Goal: Register for event/course

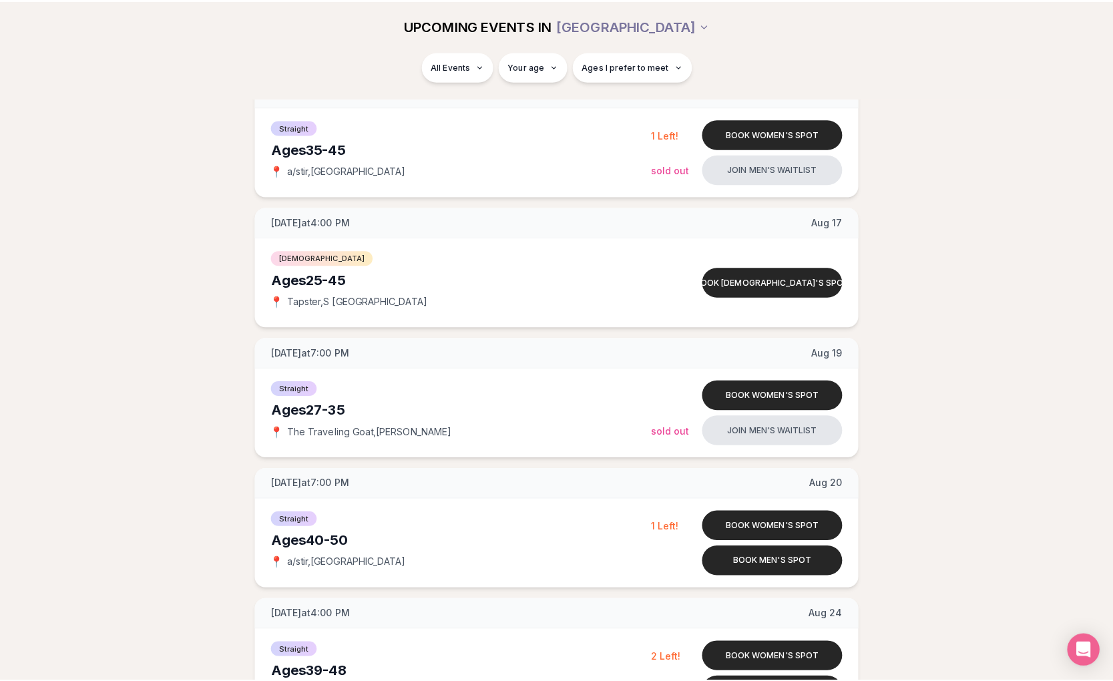
scroll to position [204, 0]
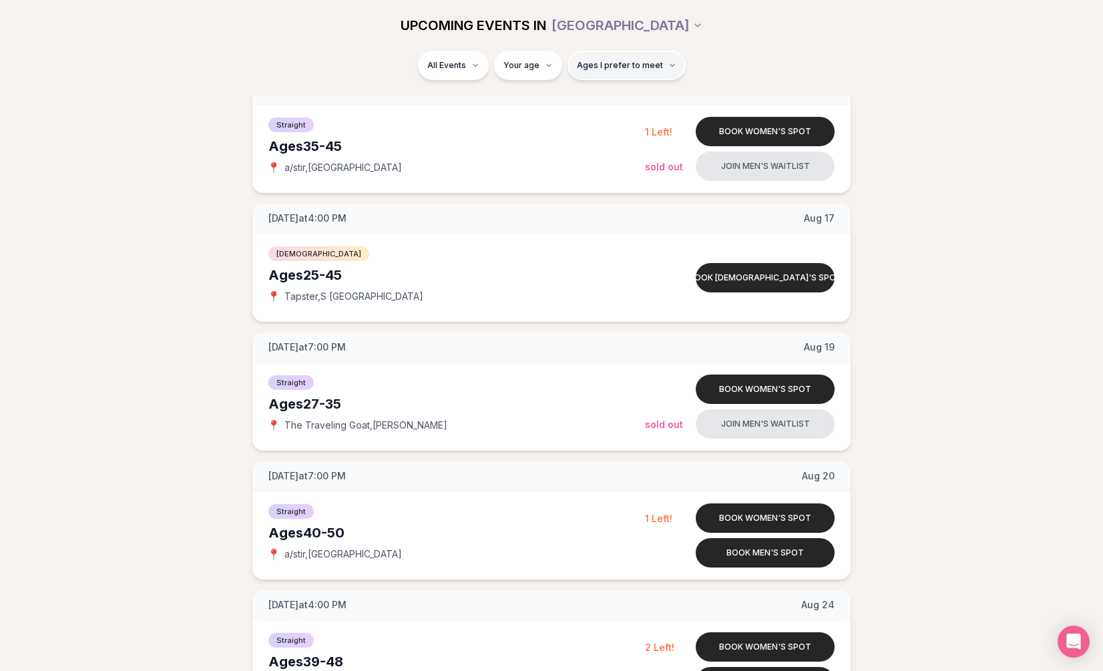
click at [606, 59] on button "Ages I prefer to meet" at bounding box center [626, 65] width 118 height 29
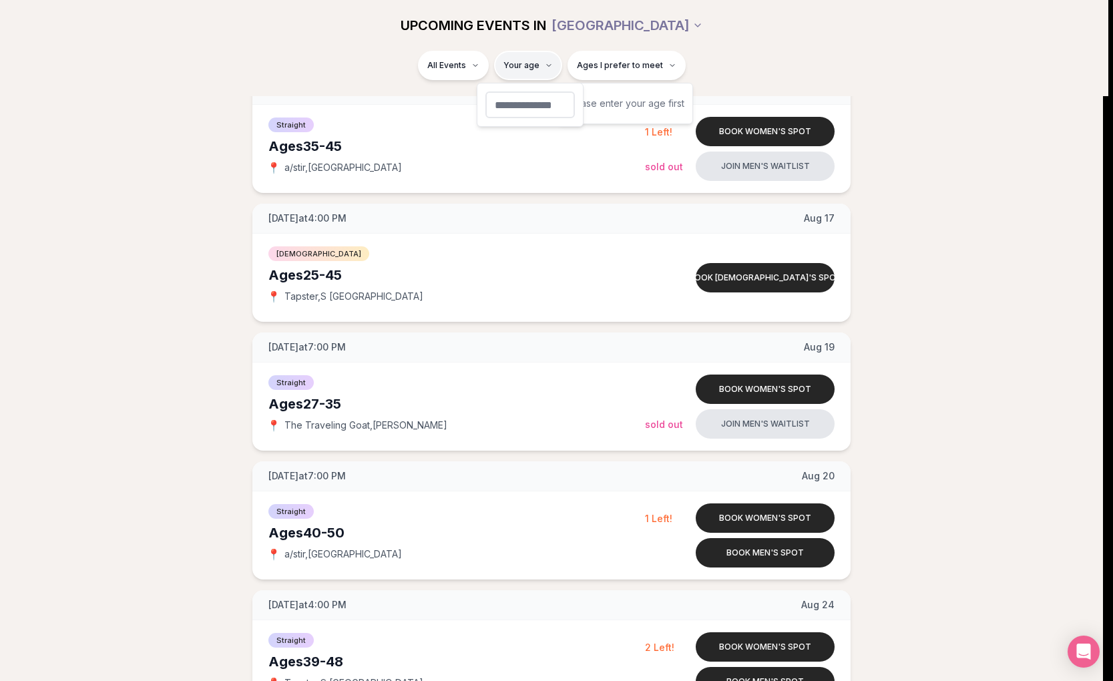
click at [515, 107] on input "number" at bounding box center [529, 104] width 89 height 27
type input "**"
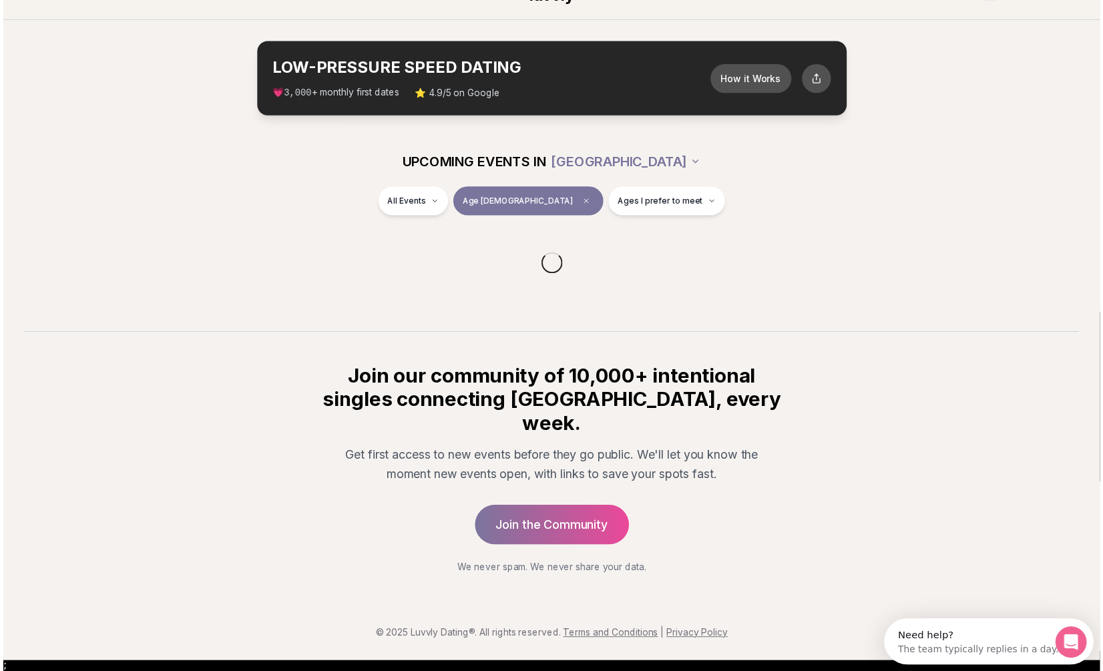
scroll to position [11, 0]
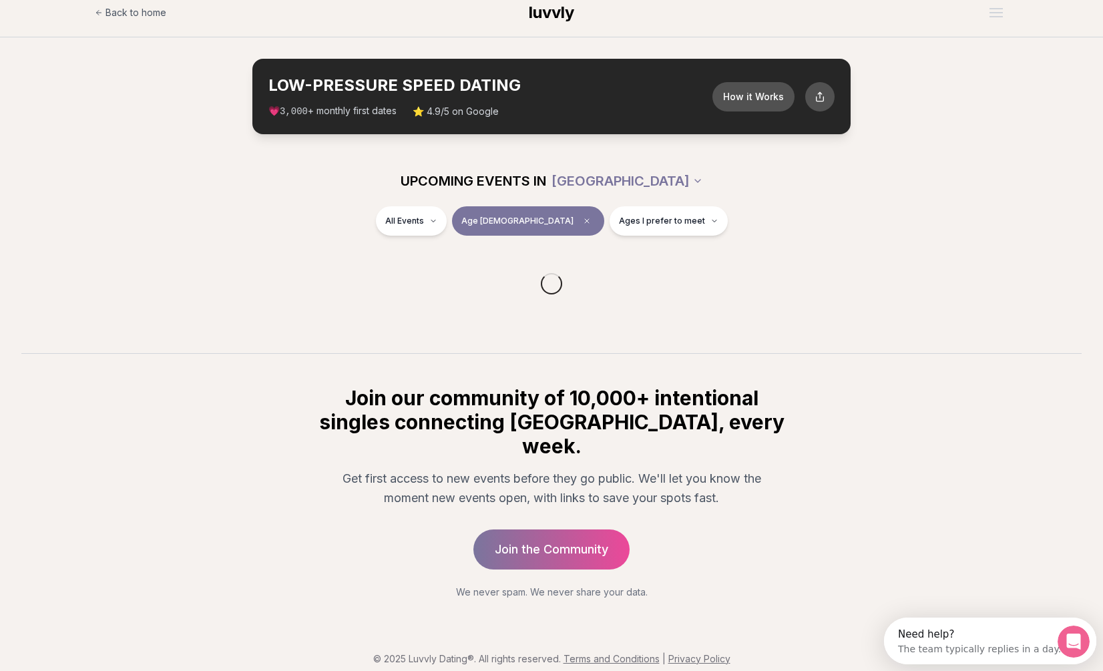
click at [381, 71] on div "LOW-PRESSURE SPEED DATING How it Works 💗 3,000 + monthly first dates ⭐ 4.9/5 on…" at bounding box center [551, 96] width 598 height 75
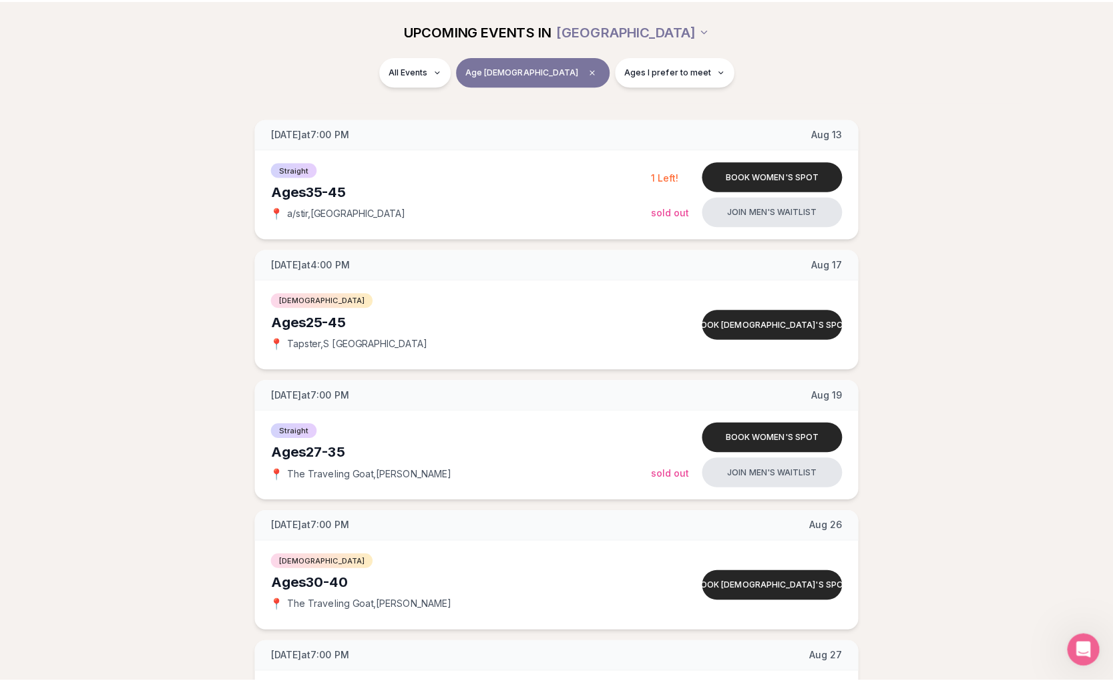
scroll to position [178, 0]
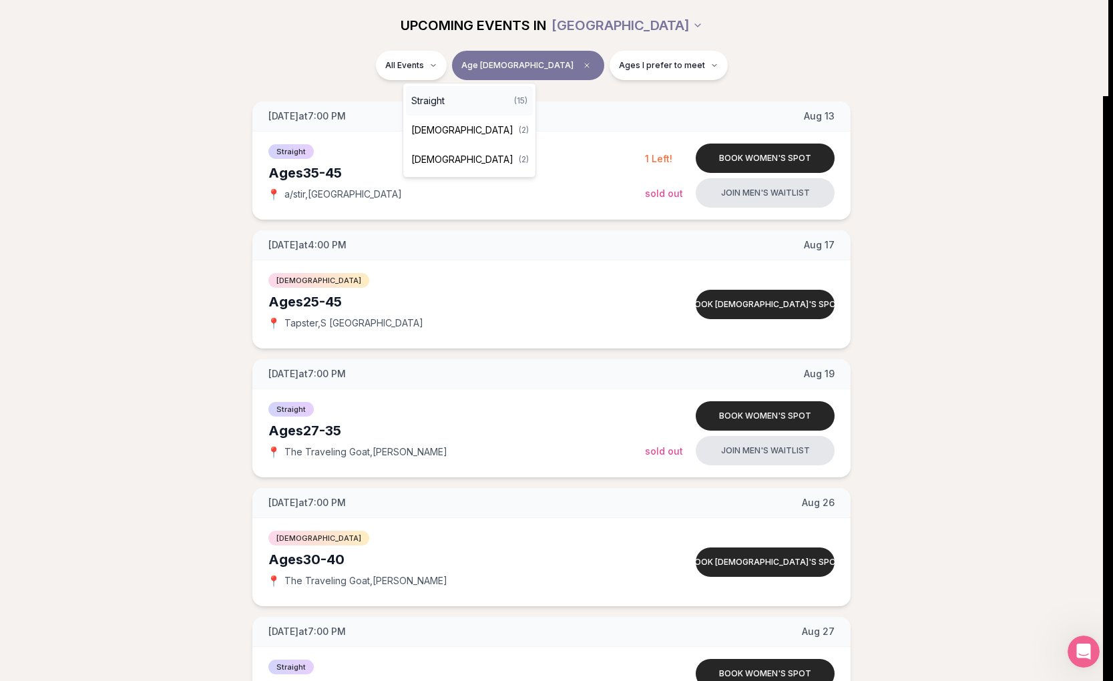
click at [461, 102] on div "Straight ( 15 )" at bounding box center [469, 100] width 127 height 29
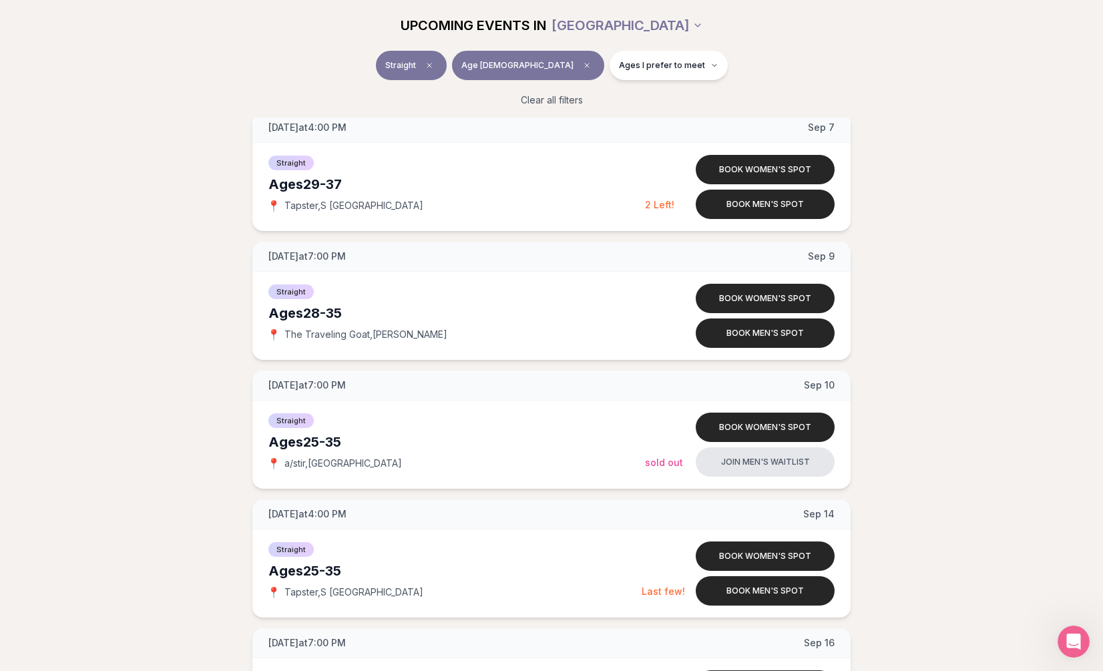
scroll to position [960, 0]
